Goal: Find specific page/section: Find specific page/section

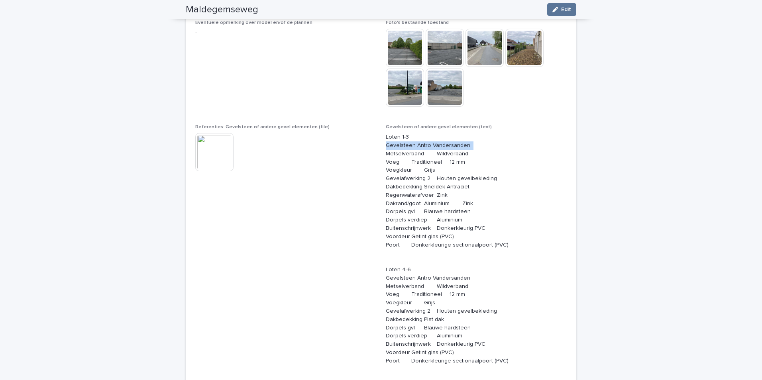
scroll to position [308, 0]
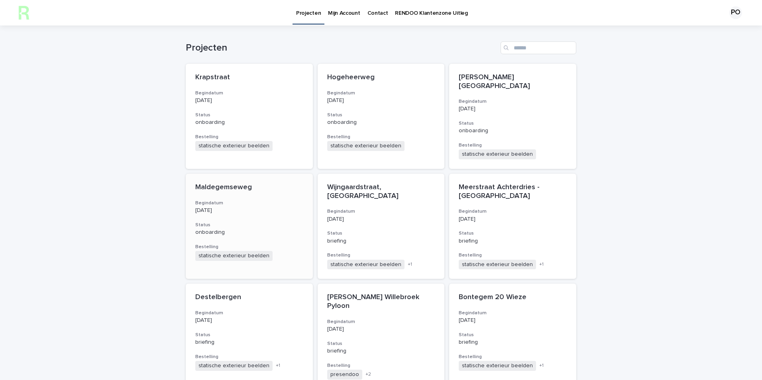
click at [288, 206] on div "20/07/2025" at bounding box center [249, 210] width 108 height 8
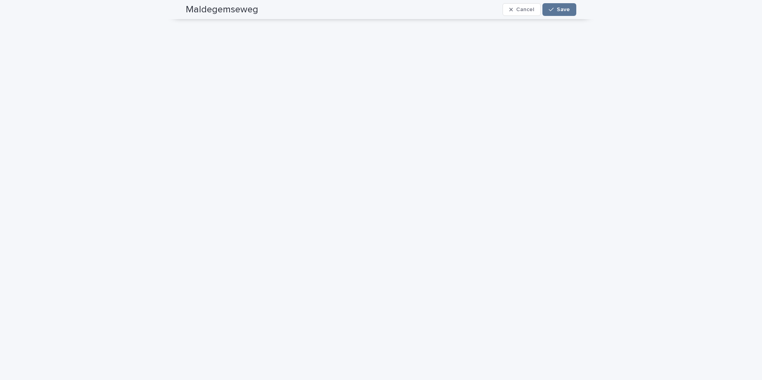
scroll to position [159, 0]
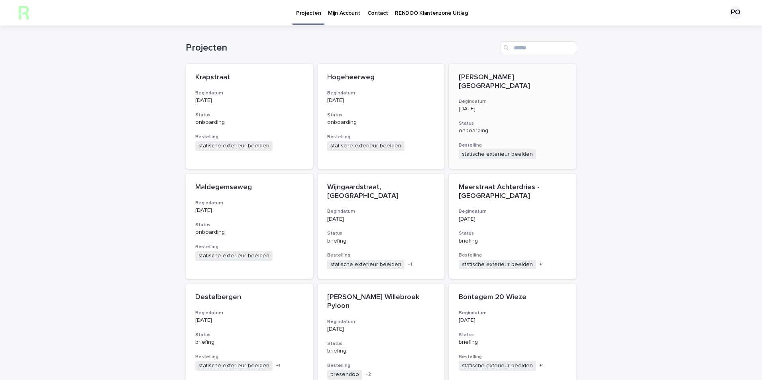
click at [553, 103] on h3 "Begindatum" at bounding box center [513, 101] width 108 height 6
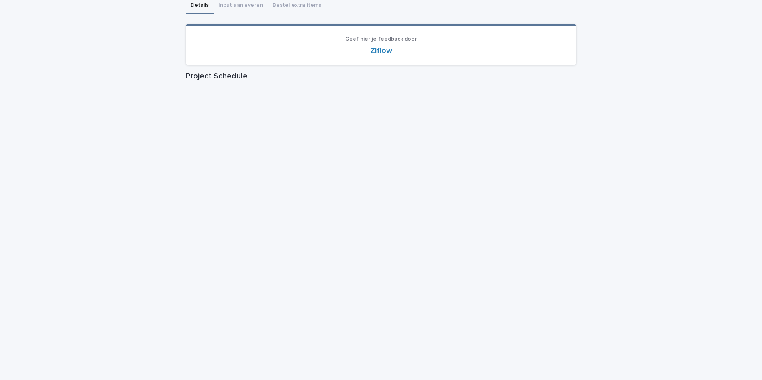
scroll to position [159, 0]
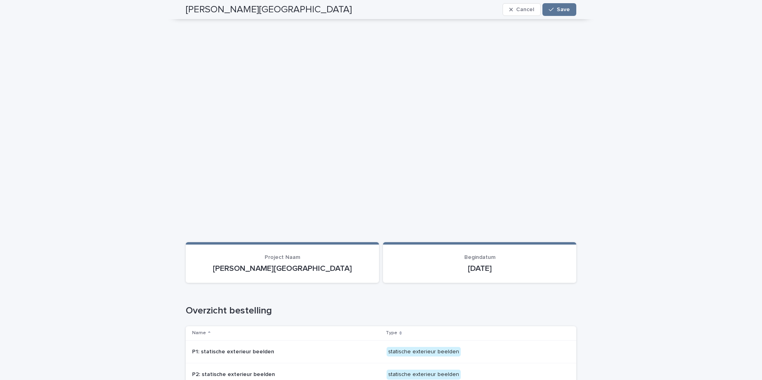
scroll to position [197, 0]
